Goal: Task Accomplishment & Management: Manage account settings

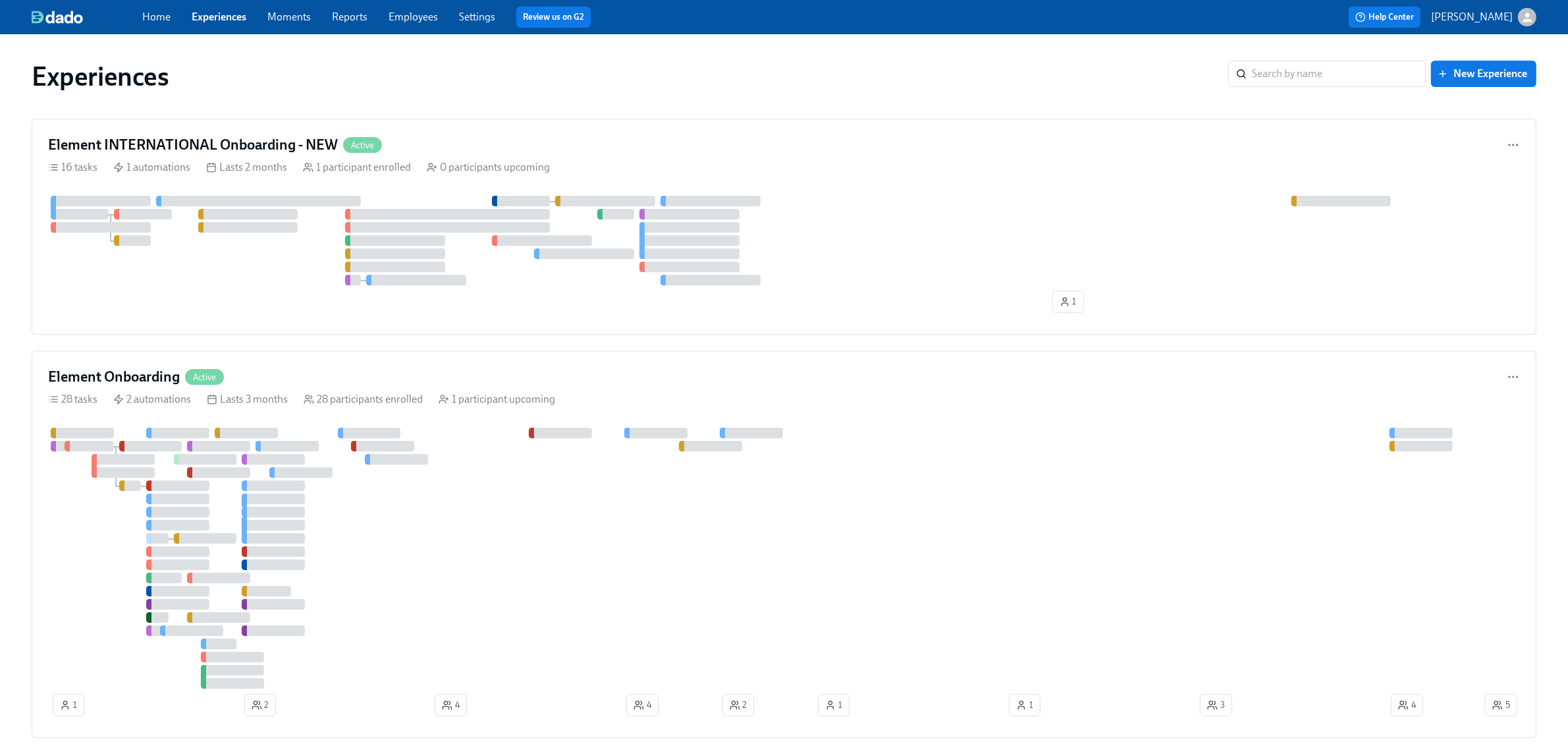
click at [908, 74] on div "Experiences" at bounding box center [630, 76] width 1197 height 31
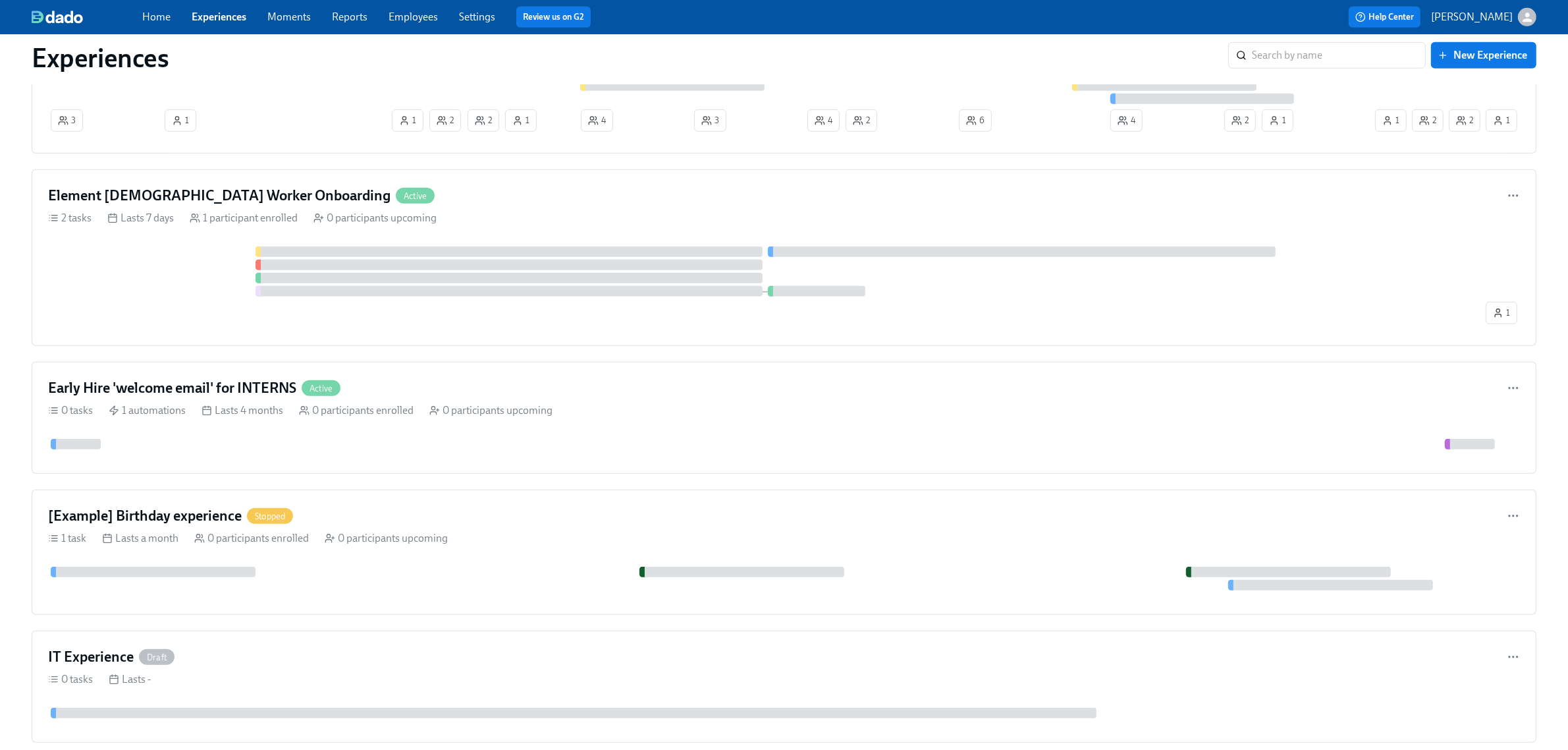
scroll to position [1274, 0]
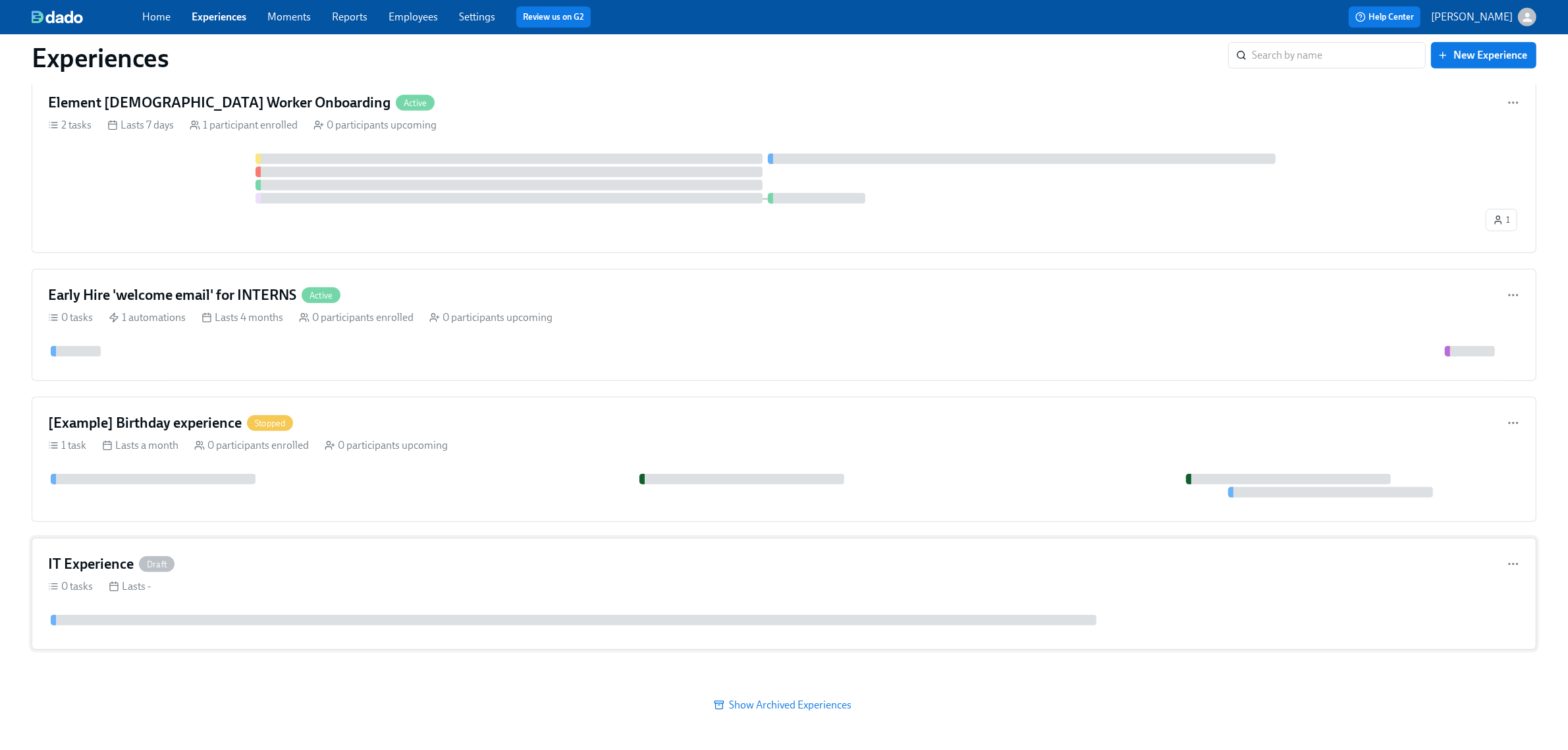
click at [293, 453] on div "0 tasks Lasts -" at bounding box center [784, 586] width 1472 height 14
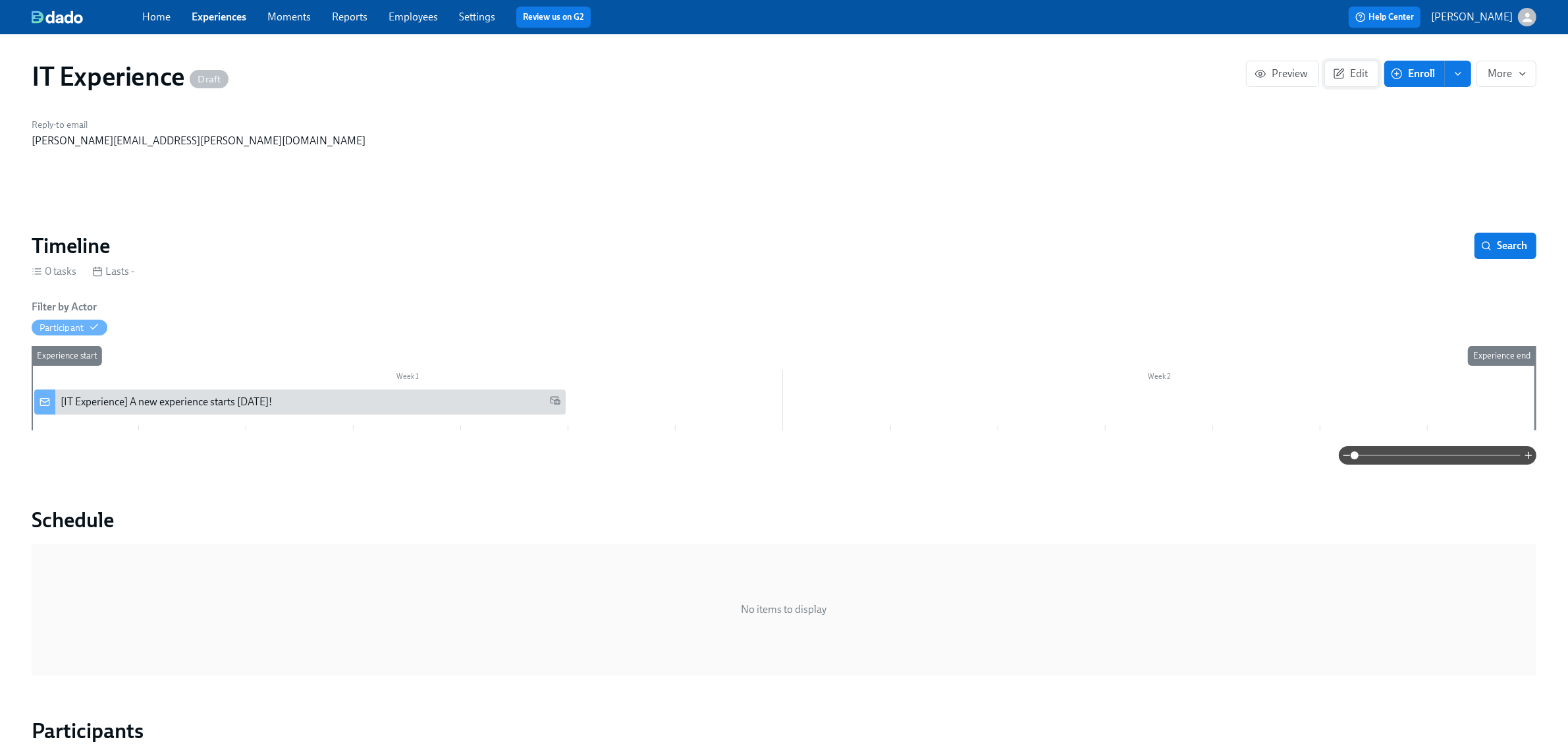
click at [1040, 76] on span "Edit" at bounding box center [1352, 73] width 32 height 13
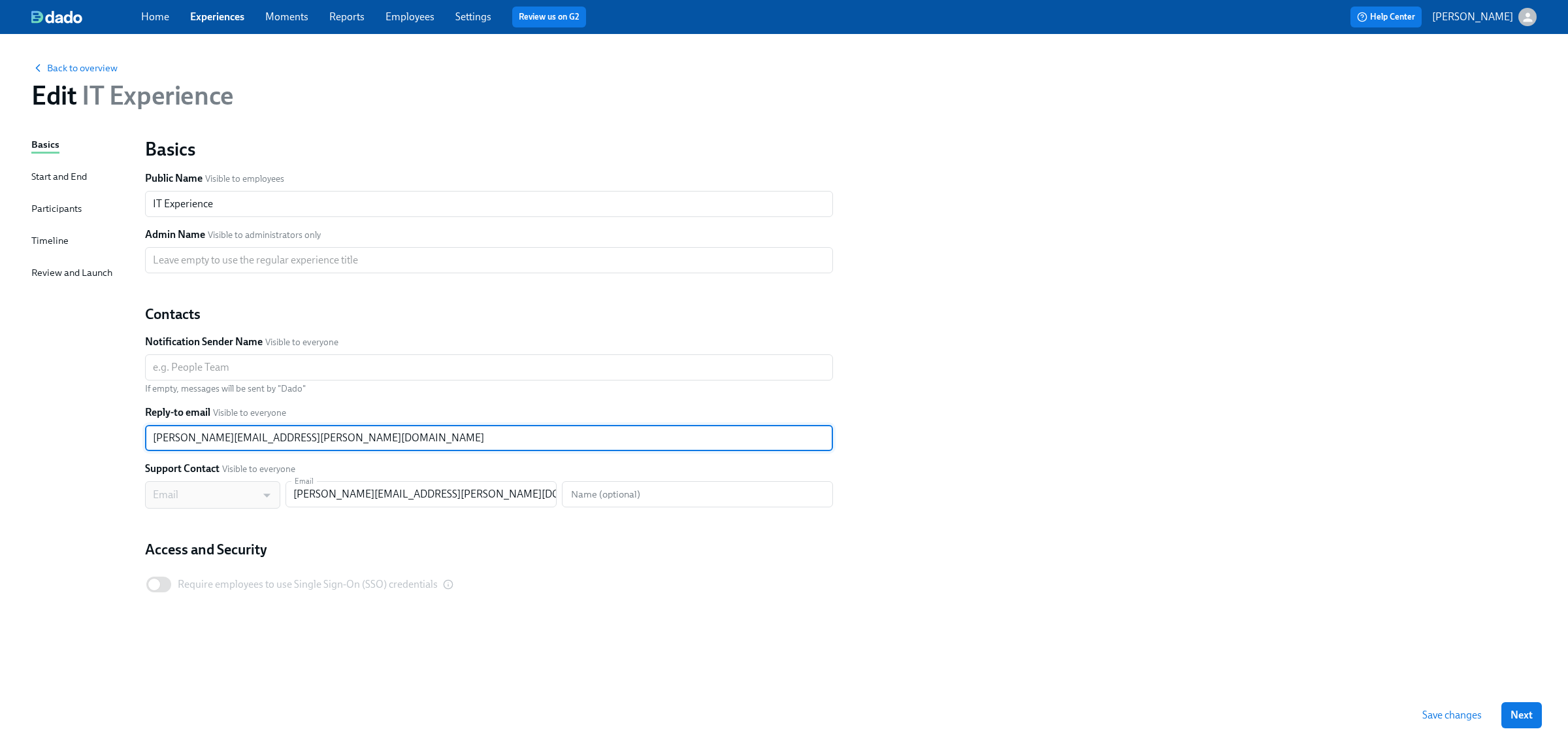
click at [351, 443] on input "[PERSON_NAME][EMAIL_ADDRESS][PERSON_NAME][DOMAIN_NAME]" at bounding box center [489, 437] width 688 height 26
paste input "[PERSON_NAME][DOMAIN_NAME][PERSON_NAME]"
type input "[DOMAIN_NAME][EMAIL_ADDRESS][DOMAIN_NAME]"
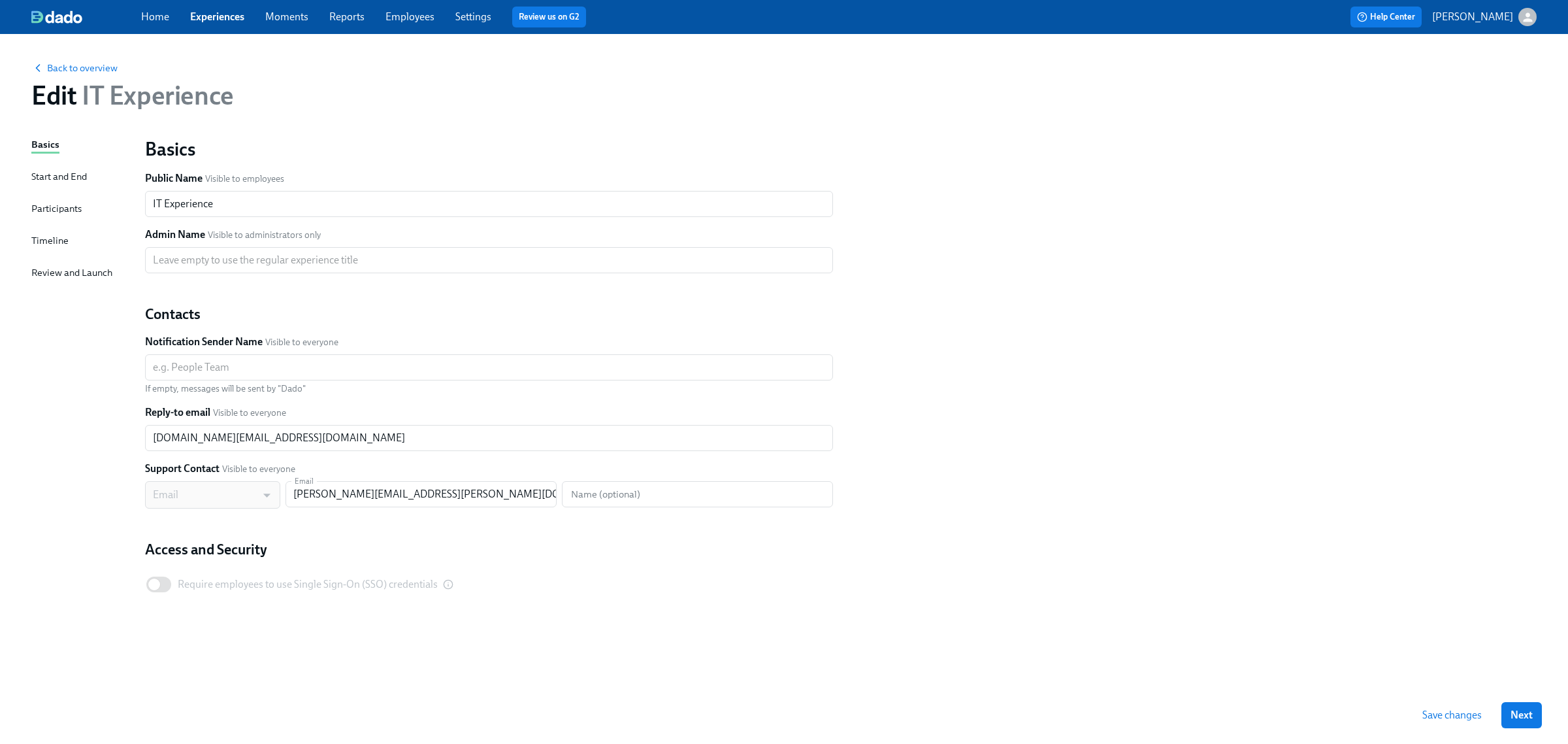
click at [1032, 450] on span "Save changes" at bounding box center [1452, 715] width 60 height 13
click at [364, 450] on input "[PERSON_NAME][EMAIL_ADDRESS][PERSON_NAME][DOMAIN_NAME]" at bounding box center [420, 493] width 271 height 26
paste input "[PERSON_NAME][DOMAIN_NAME][PERSON_NAME]"
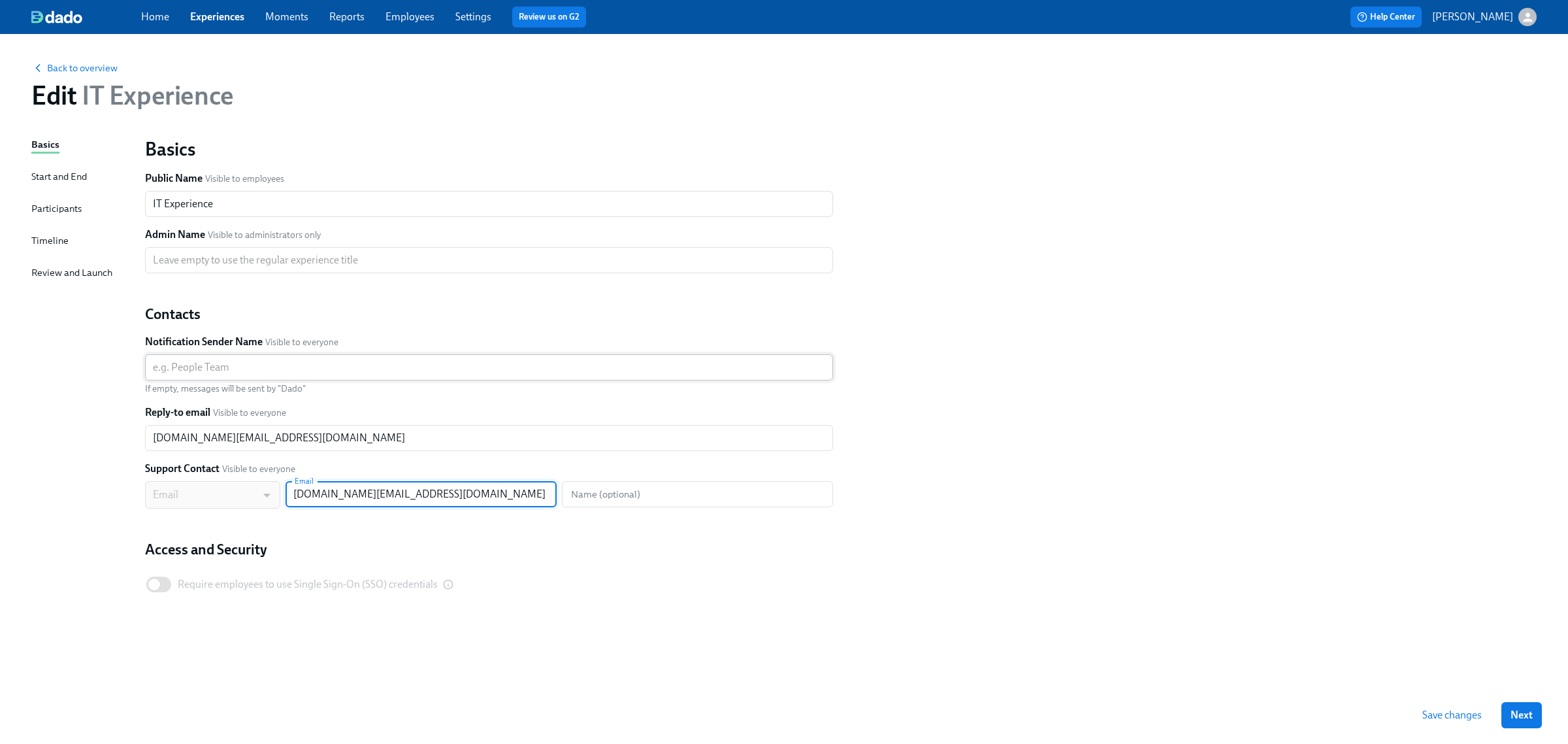
type input "[DOMAIN_NAME][EMAIL_ADDRESS][DOMAIN_NAME]"
click at [230, 370] on input "text" at bounding box center [489, 366] width 688 height 26
click at [1032, 450] on span "Save changes" at bounding box center [1452, 715] width 60 height 13
click at [1032, 450] on div "Save changes Next" at bounding box center [784, 715] width 1568 height 58
click at [1032, 450] on button "Next" at bounding box center [1522, 714] width 41 height 26
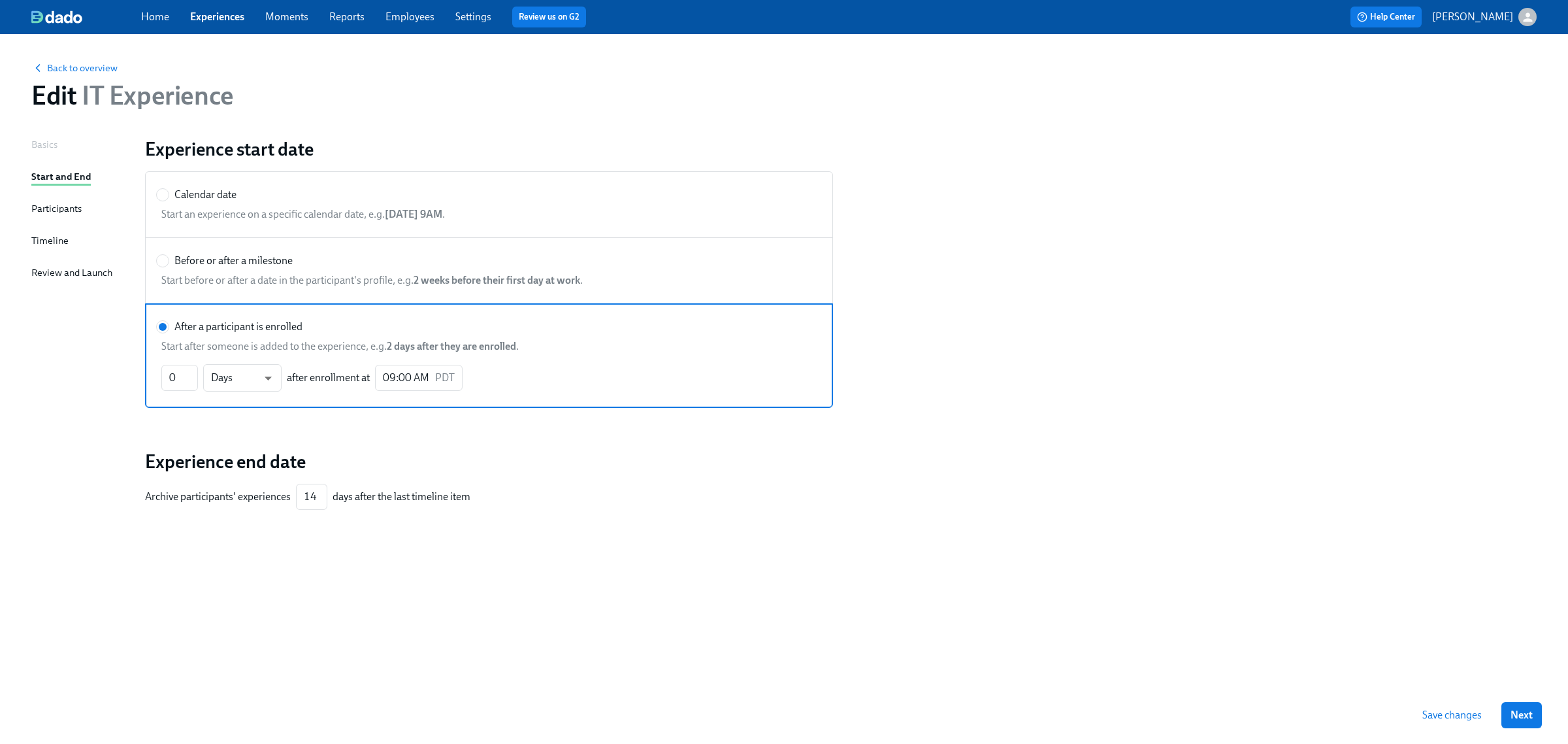
click at [222, 20] on link "Experiences" at bounding box center [217, 17] width 54 height 12
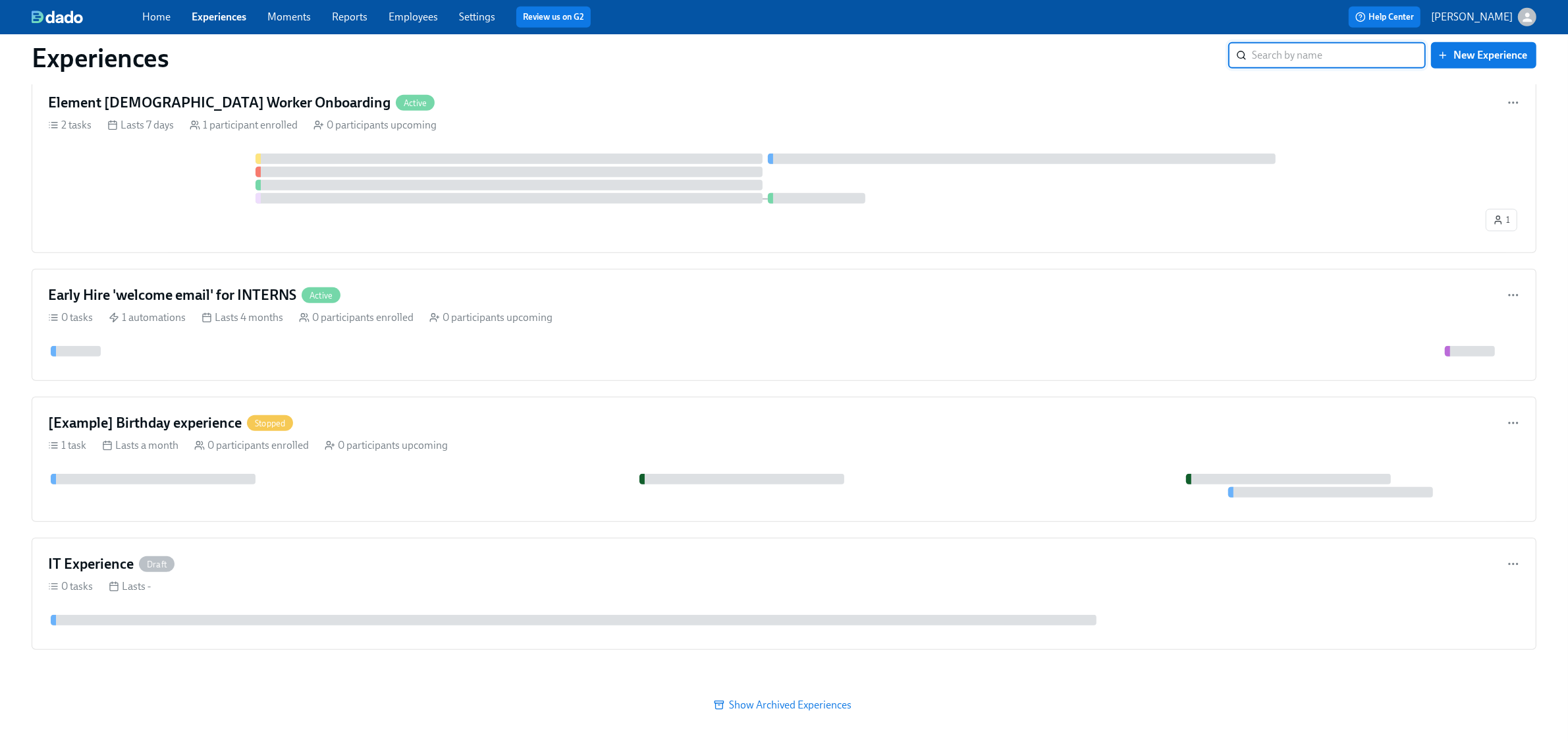
scroll to position [1274, 0]
click at [780, 429] on div "[Example] Birthday experience Stopped" at bounding box center [784, 423] width 1472 height 20
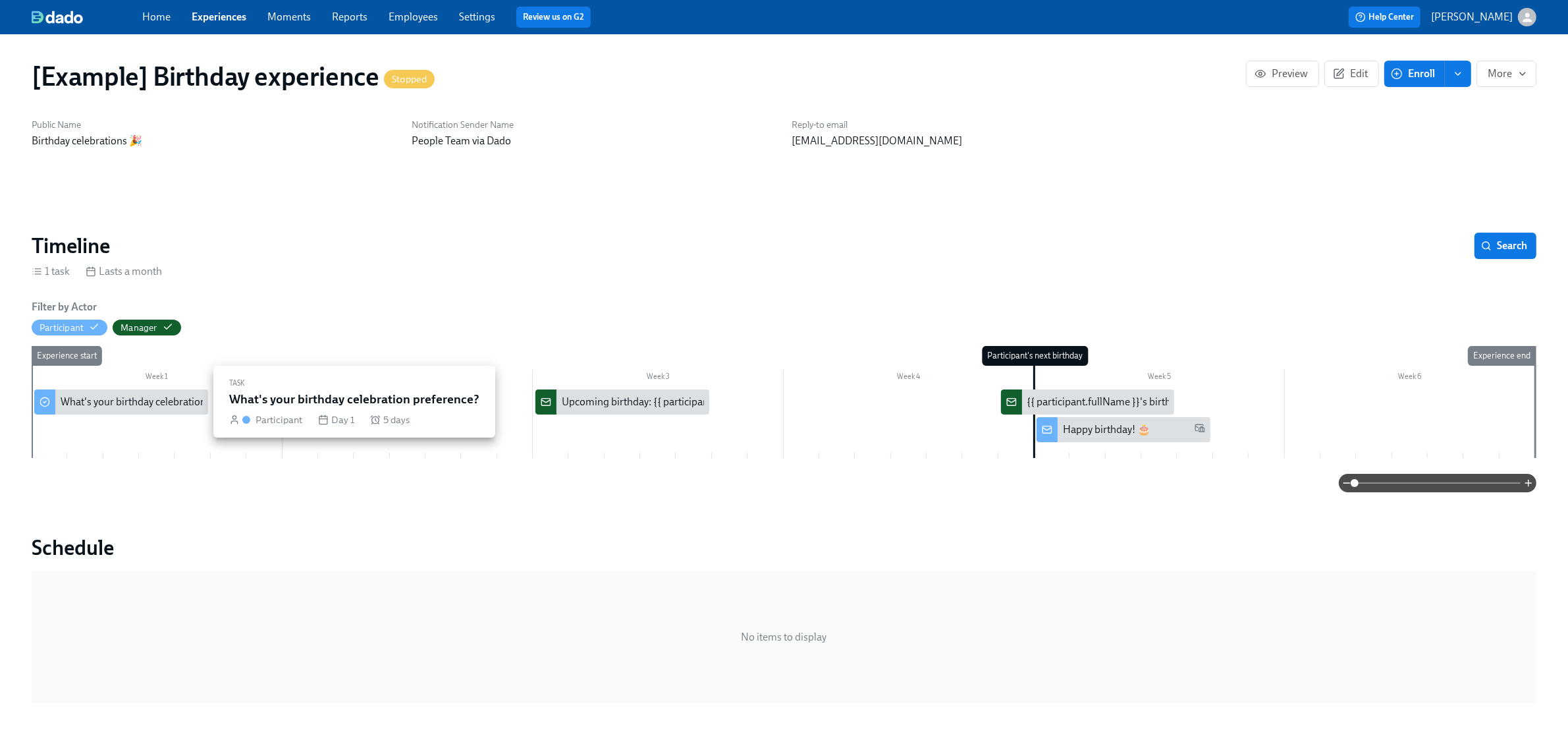
click at [133, 392] on div "What's your birthday celebration preference?" at bounding box center [121, 401] width 174 height 25
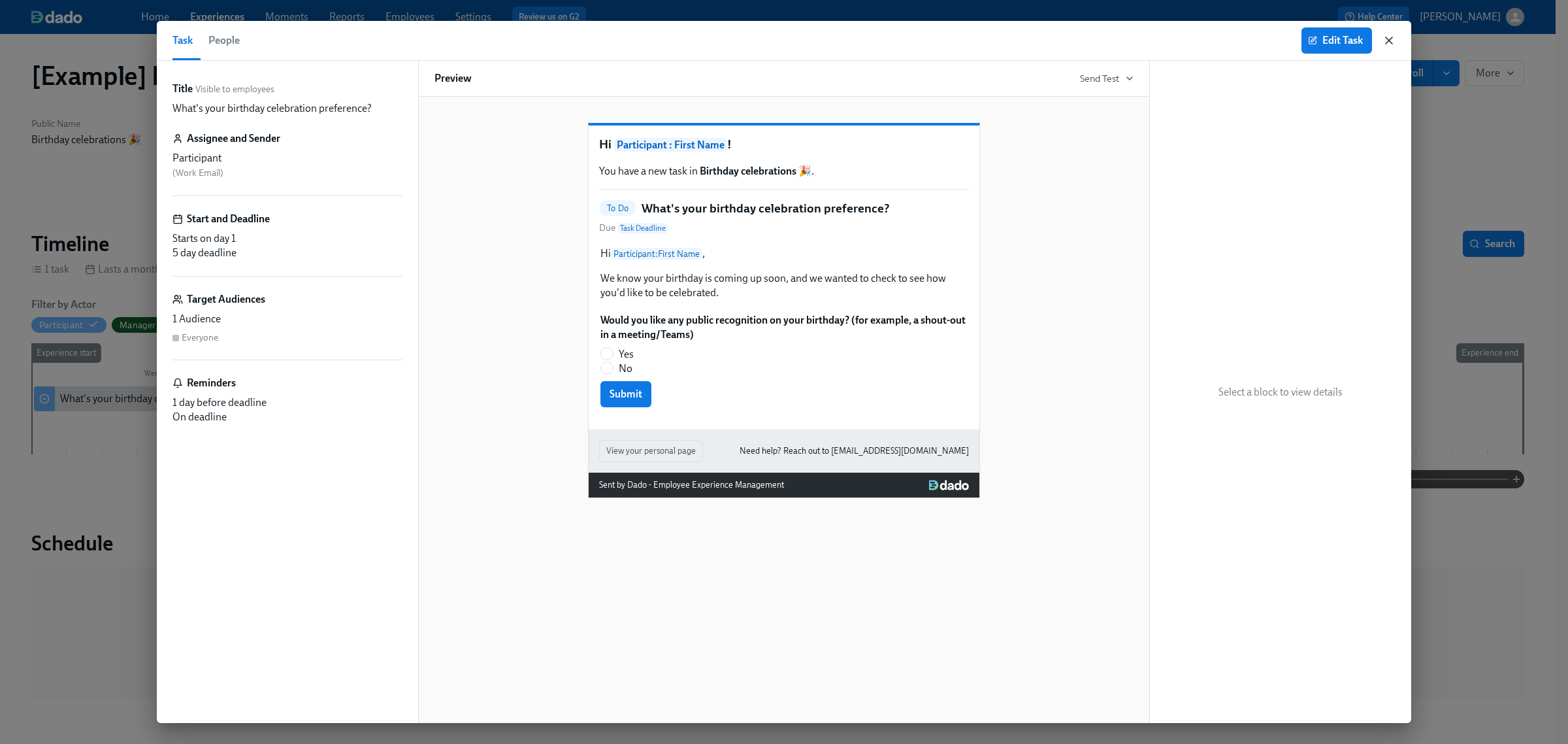
click at [1032, 37] on icon "button" at bounding box center [1388, 40] width 13 height 13
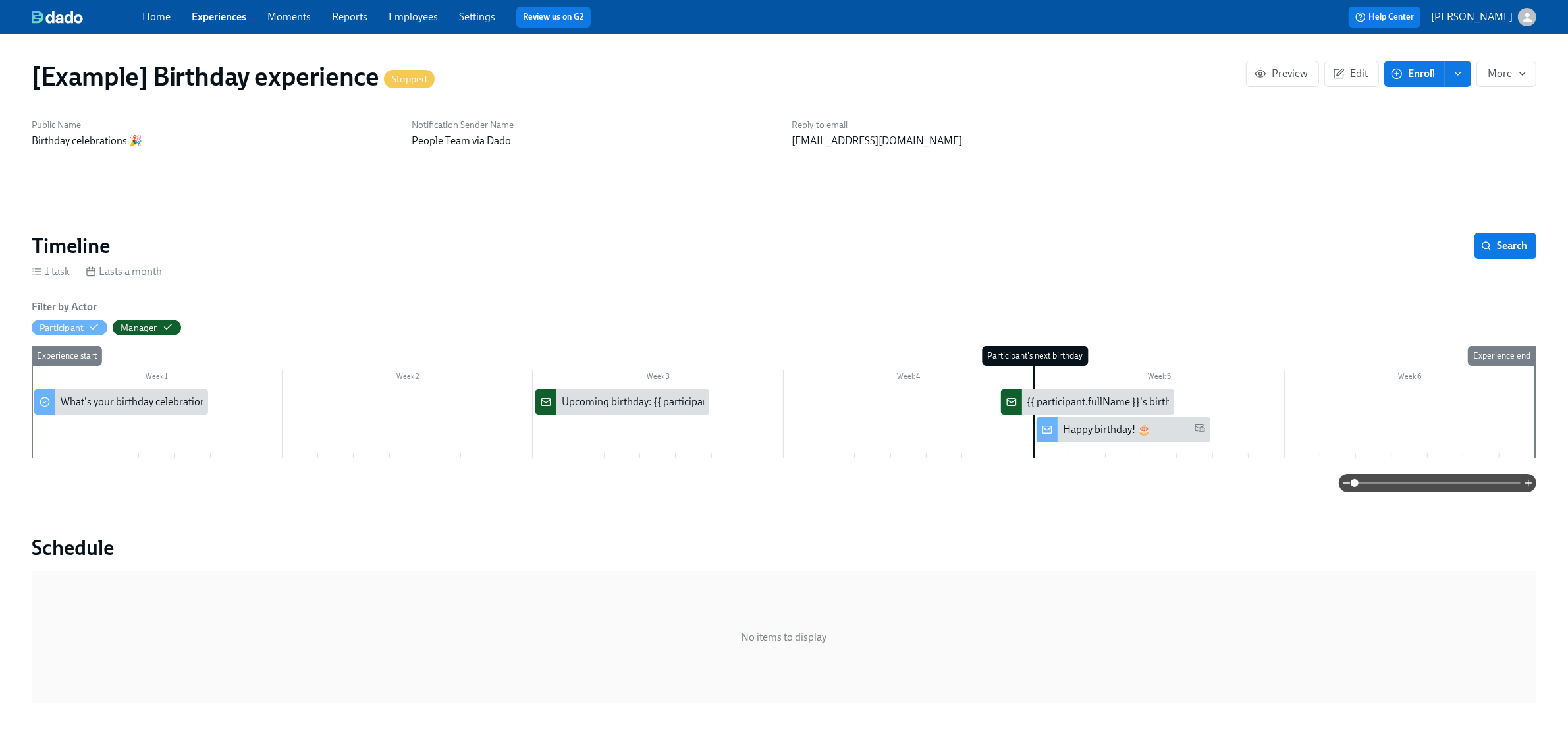
click at [611, 399] on div "Upcoming birthday: {{ participant.fullName }}" at bounding box center [664, 401] width 205 height 14
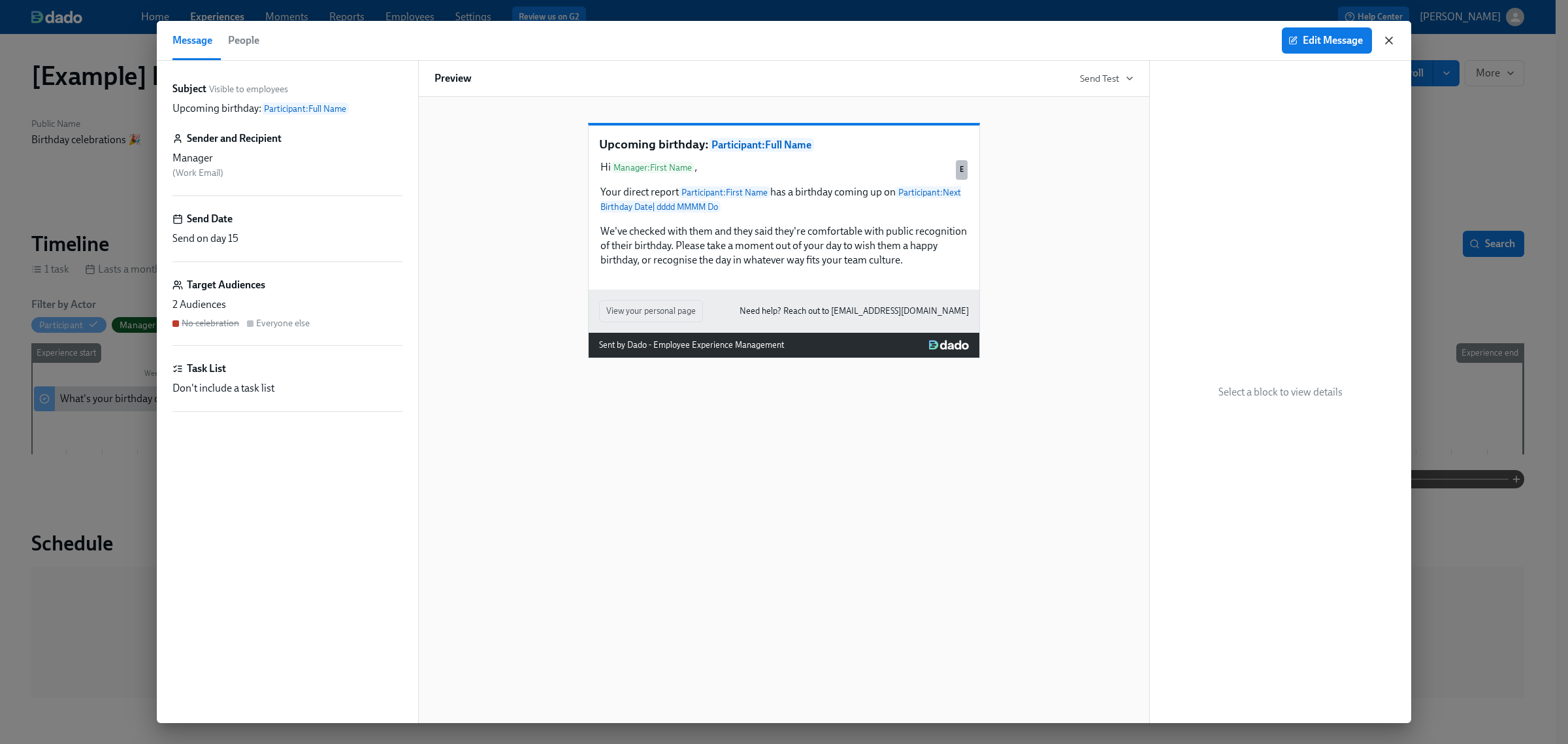
click at [1032, 41] on icon "button" at bounding box center [1388, 40] width 13 height 13
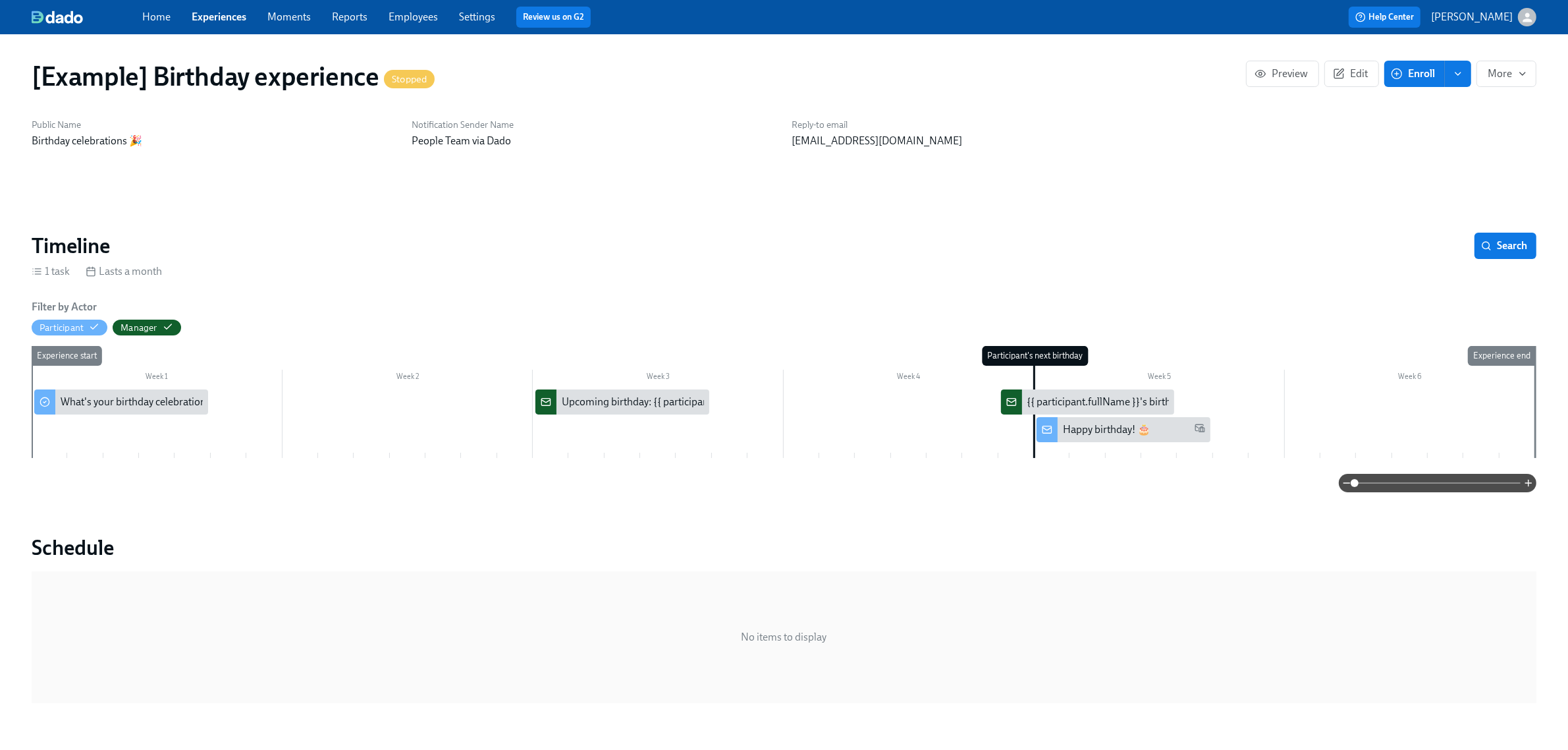
click at [1040, 403] on div "{{ participant.fullName }}'s birthday [DATE] 🎂" at bounding box center [1132, 401] width 209 height 14
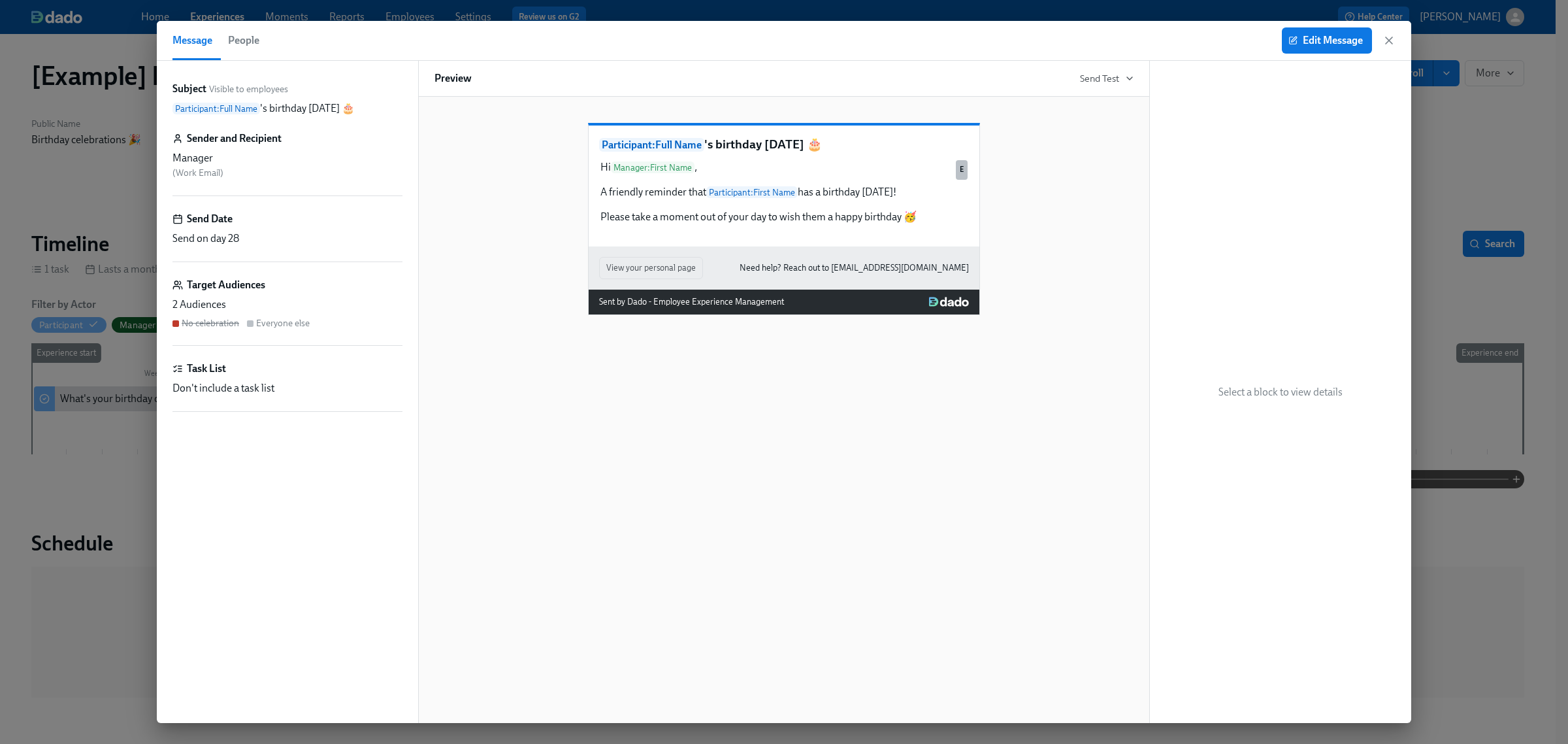
drag, startPoint x: 1388, startPoint y: 37, endPoint x: 1360, endPoint y: 76, distance: 48.0
click at [1032, 37] on icon "button" at bounding box center [1388, 40] width 13 height 13
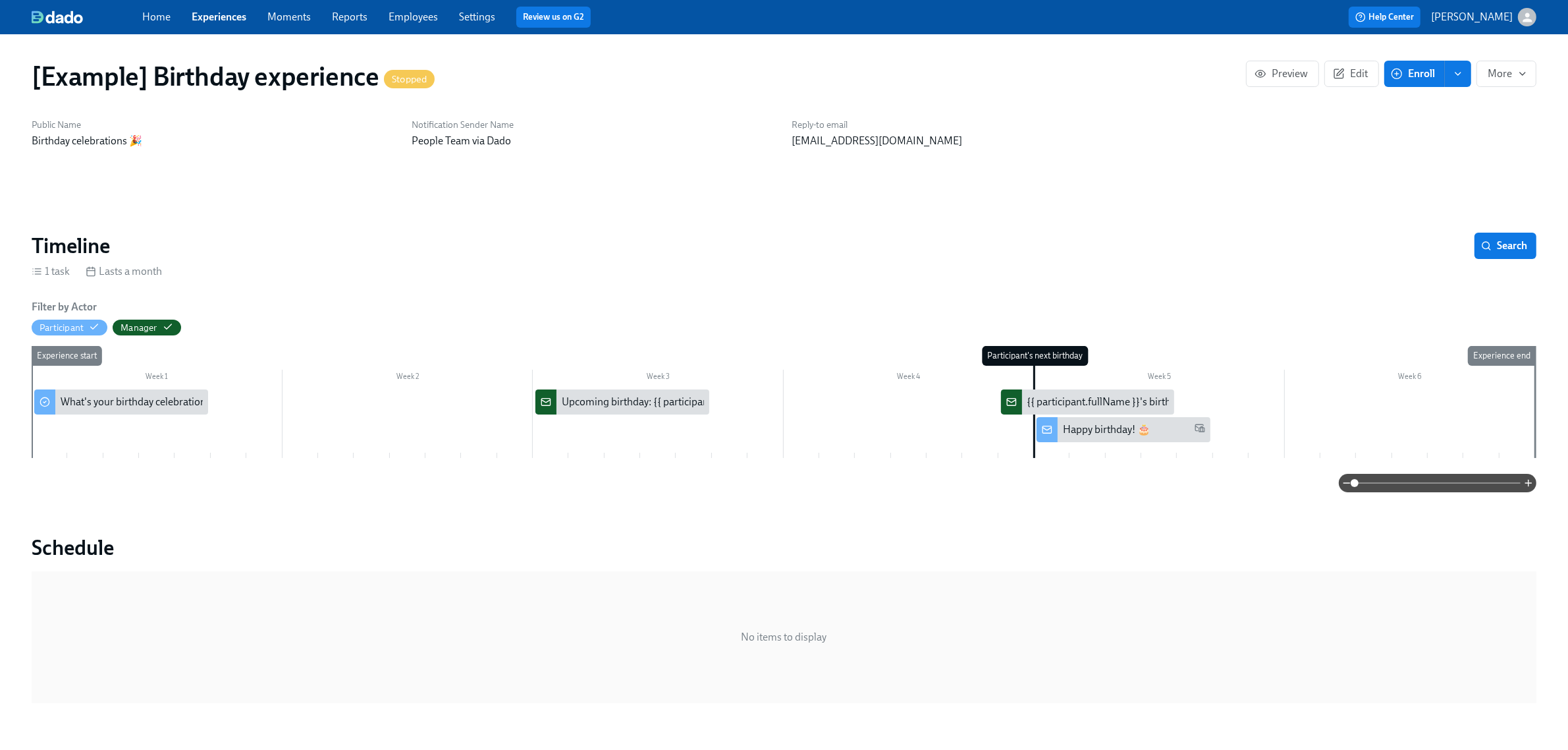
click at [654, 419] on div at bounding box center [783, 417] width 1503 height 56
click at [659, 409] on div "Upcoming birthday: {{ participant.fullName }}" at bounding box center [623, 401] width 174 height 25
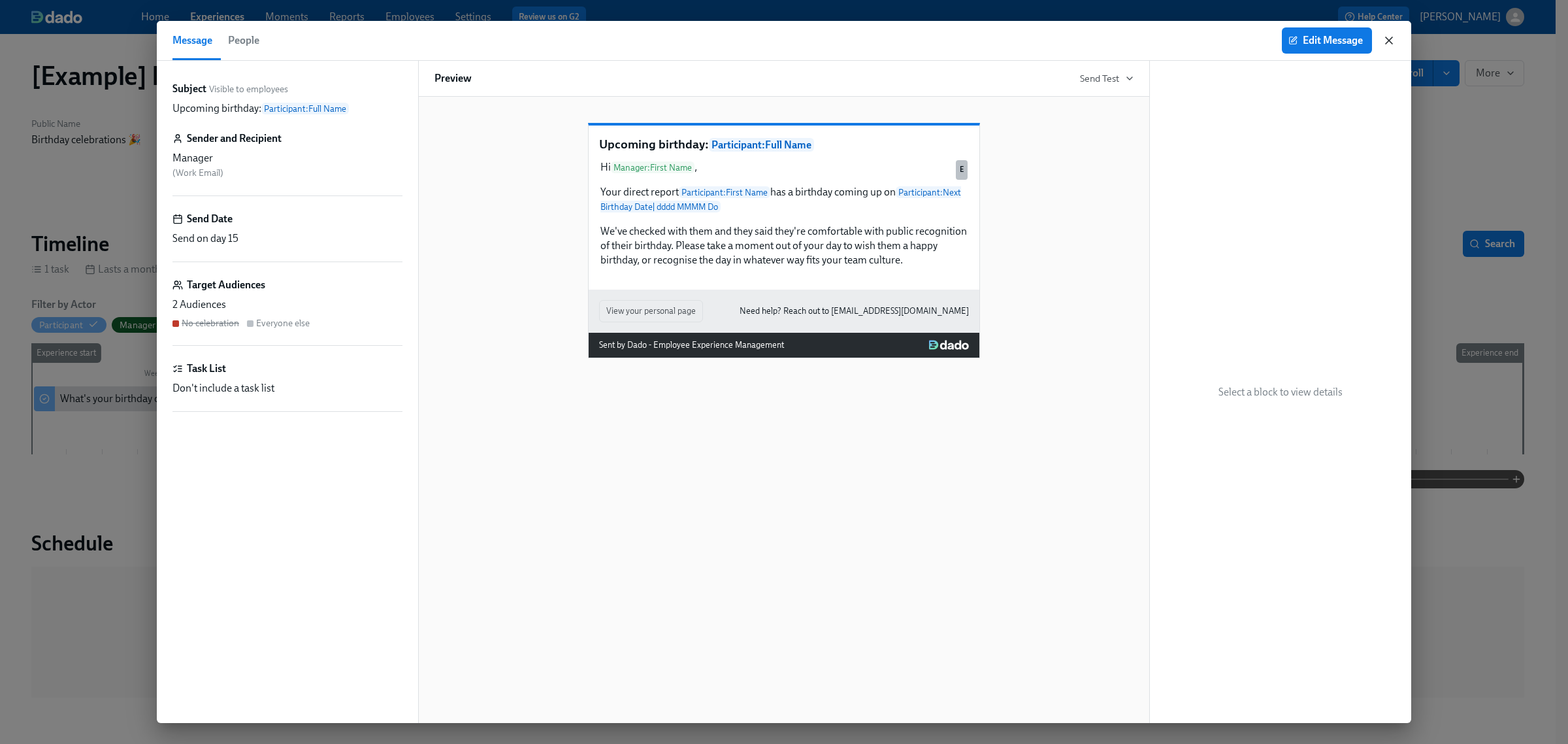
click at [1032, 40] on icon "button" at bounding box center [1388, 40] width 13 height 13
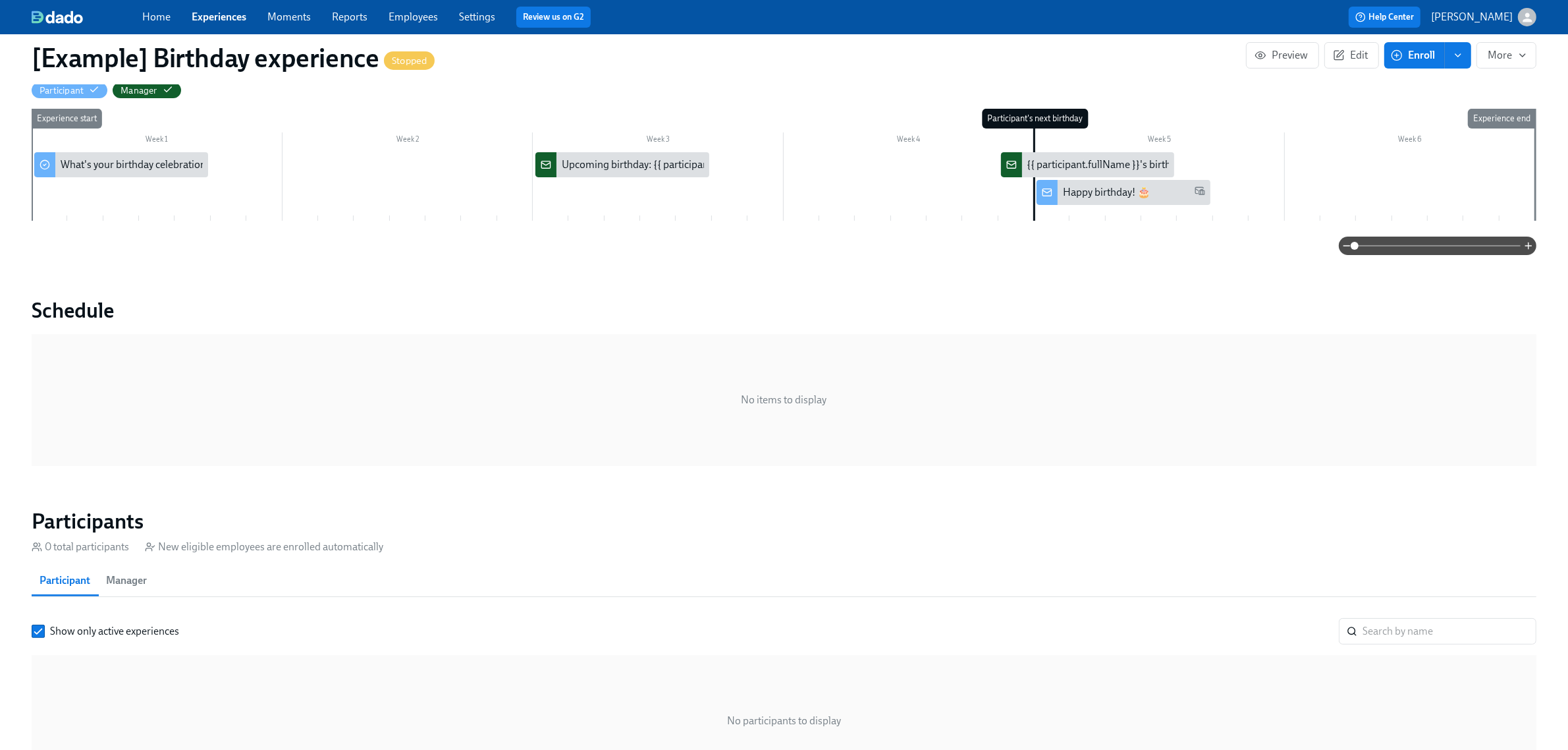
scroll to position [247, 0]
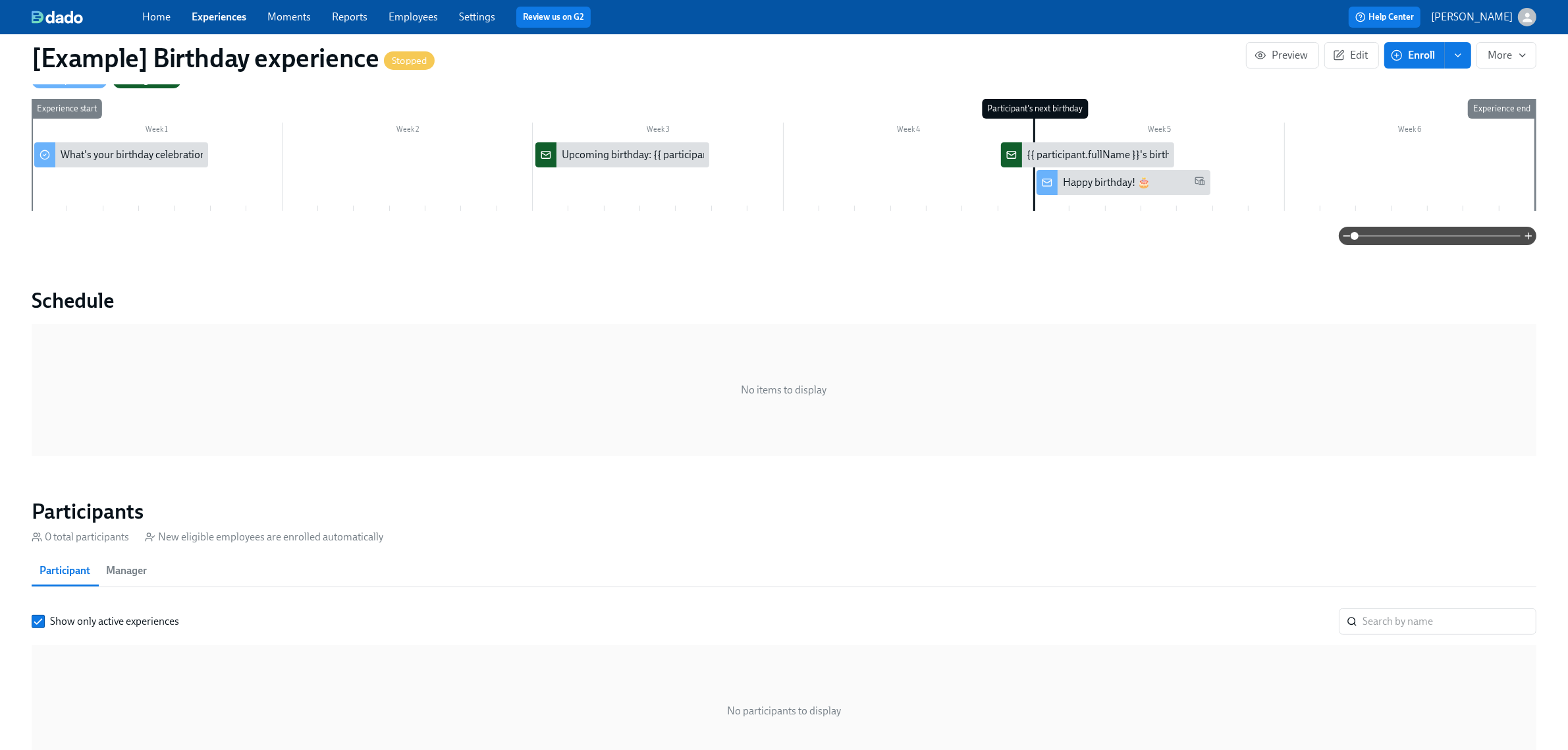
click at [1040, 187] on div "Happy birthday! 🎂" at bounding box center [1133, 183] width 142 height 14
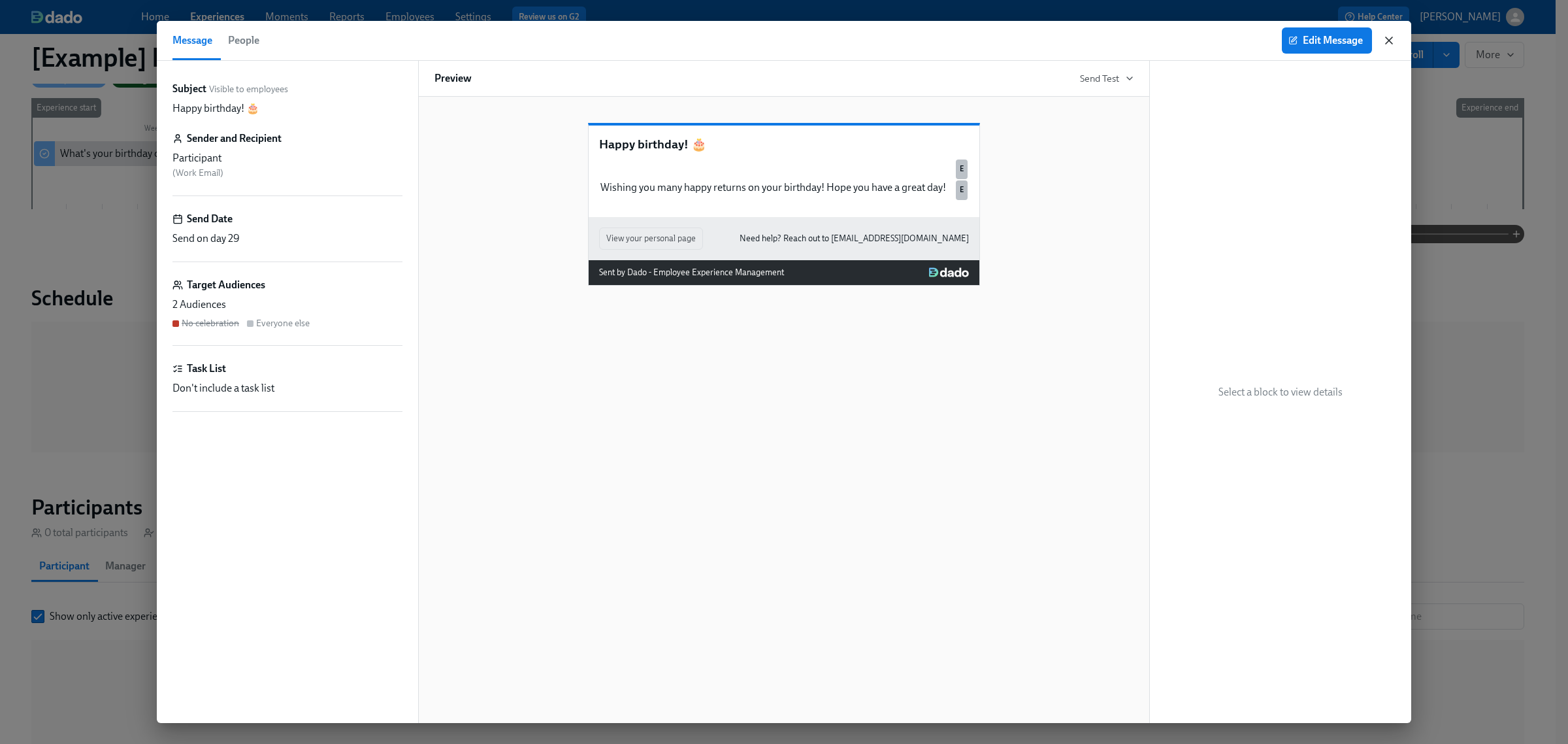
click at [1032, 43] on icon "button" at bounding box center [1388, 40] width 13 height 13
